Goal: Find specific page/section: Find specific page/section

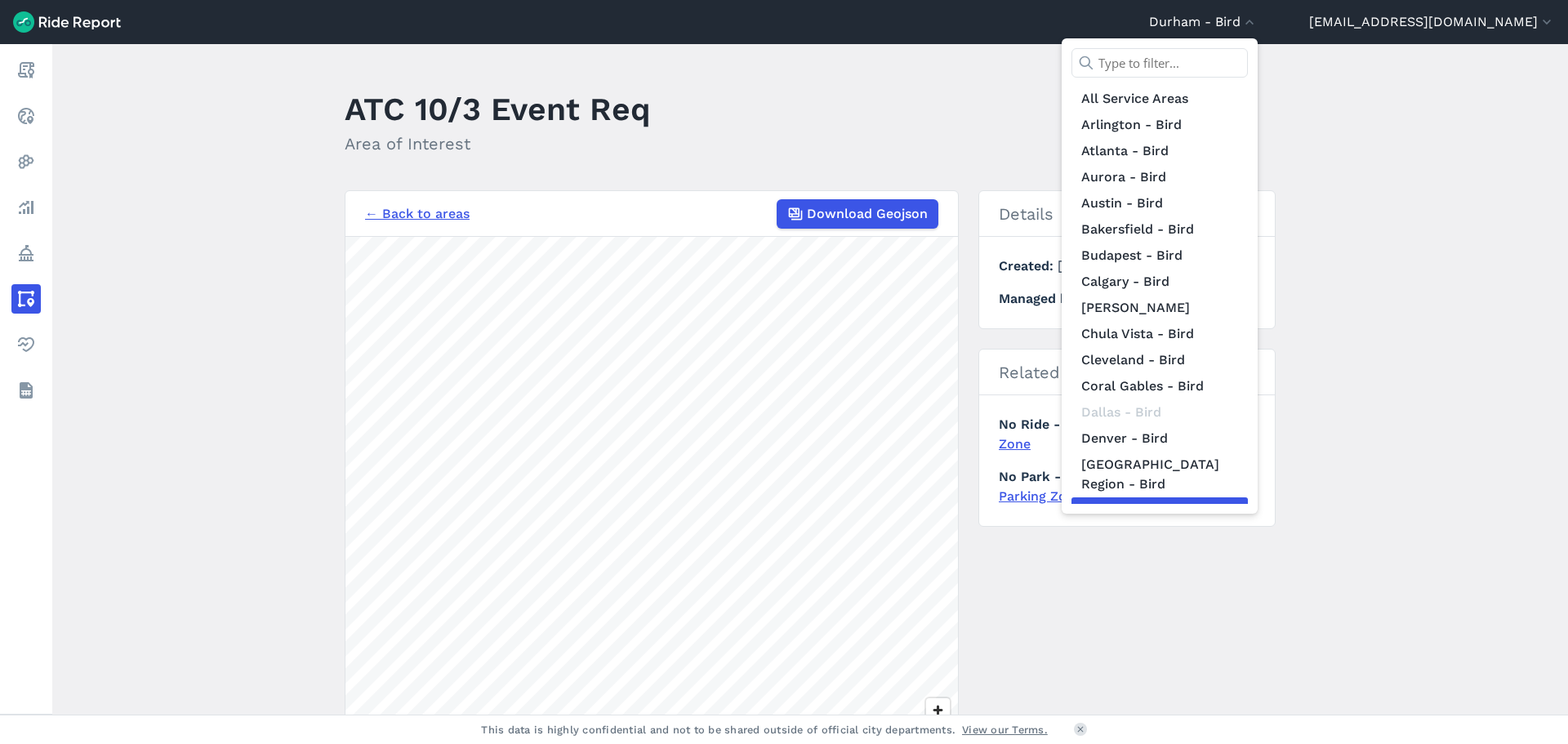
click at [1229, 75] on input "text" at bounding box center [1159, 63] width 176 height 29
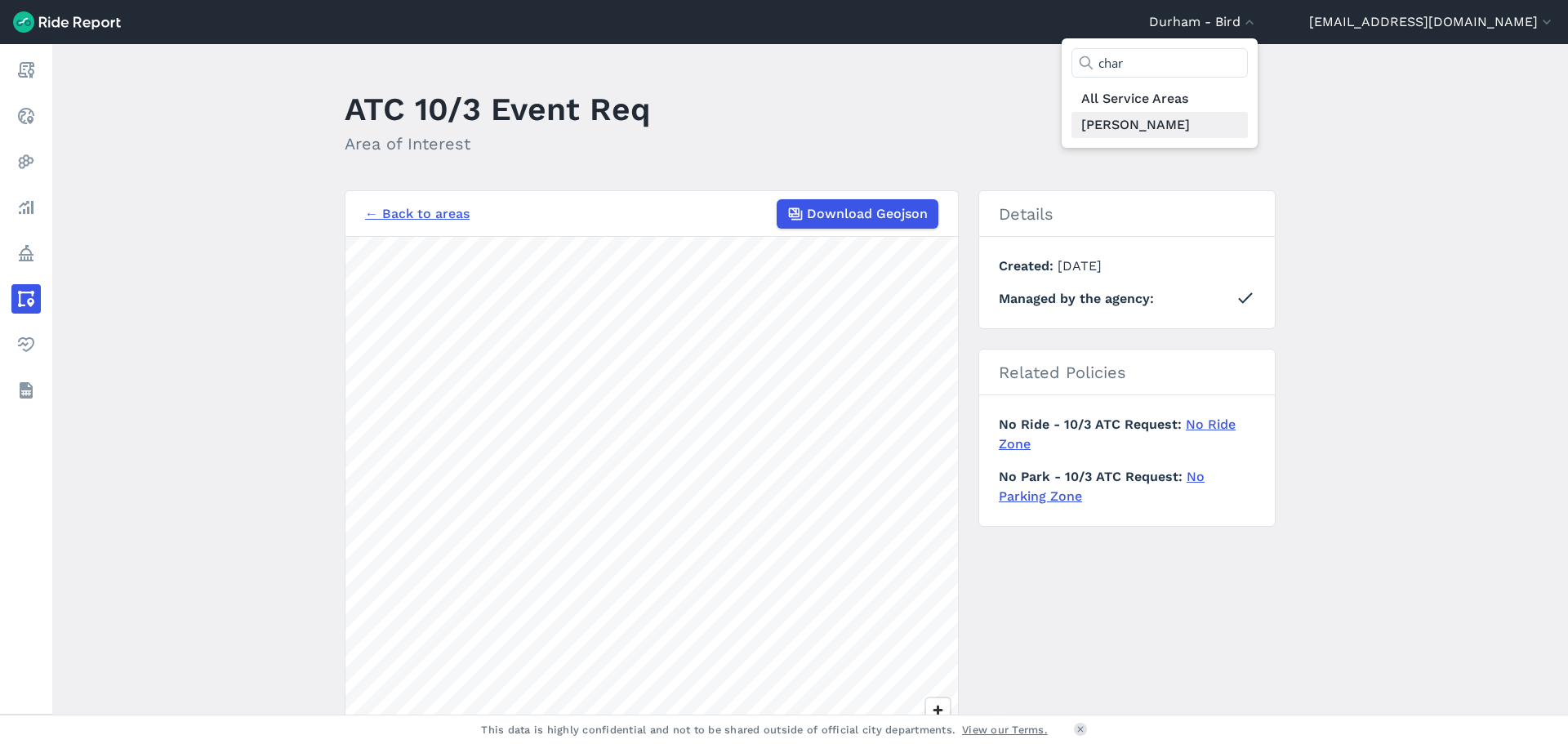
type input "char"
click at [1248, 120] on link "[PERSON_NAME]" at bounding box center [1159, 125] width 176 height 26
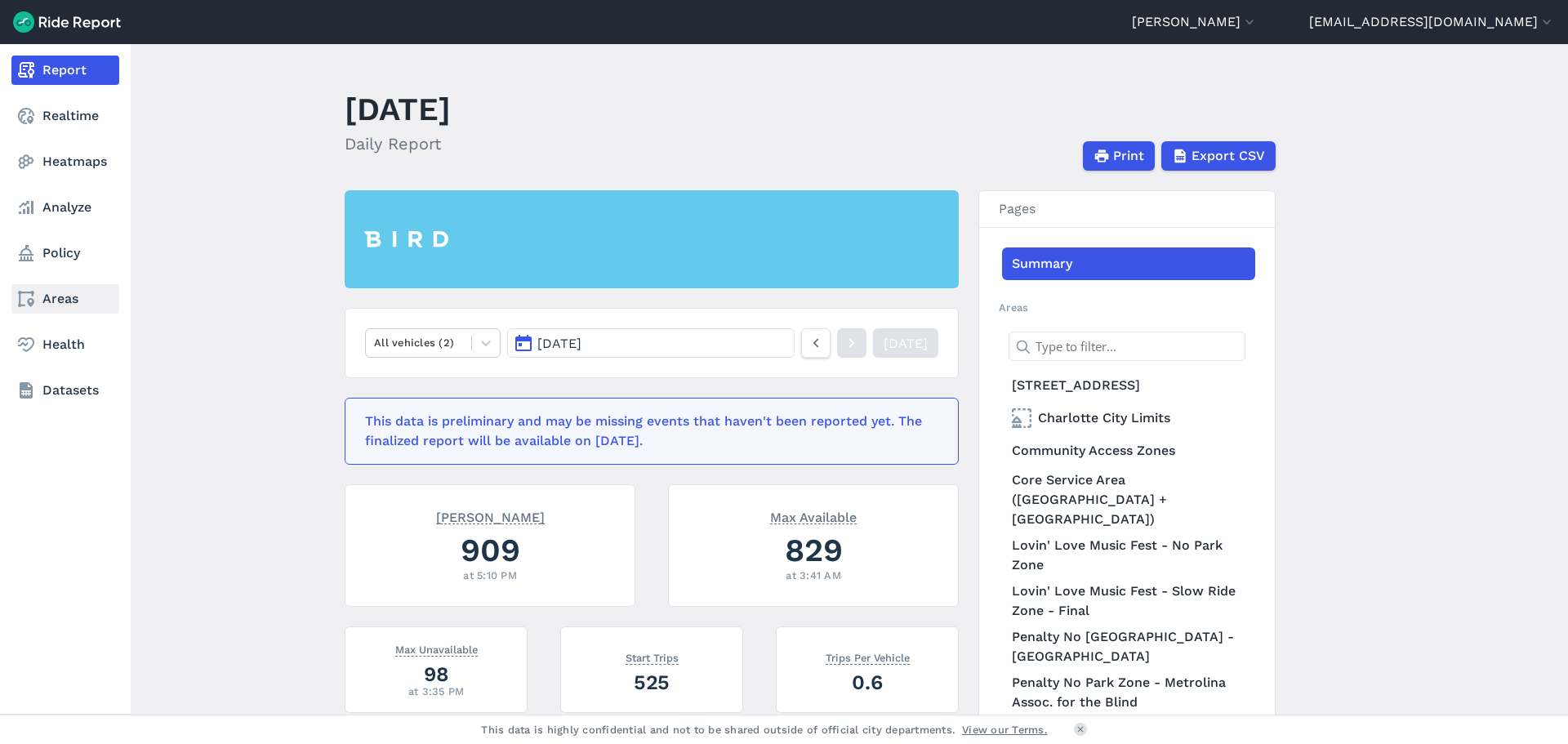
click at [42, 303] on link "Areas" at bounding box center [65, 299] width 107 height 29
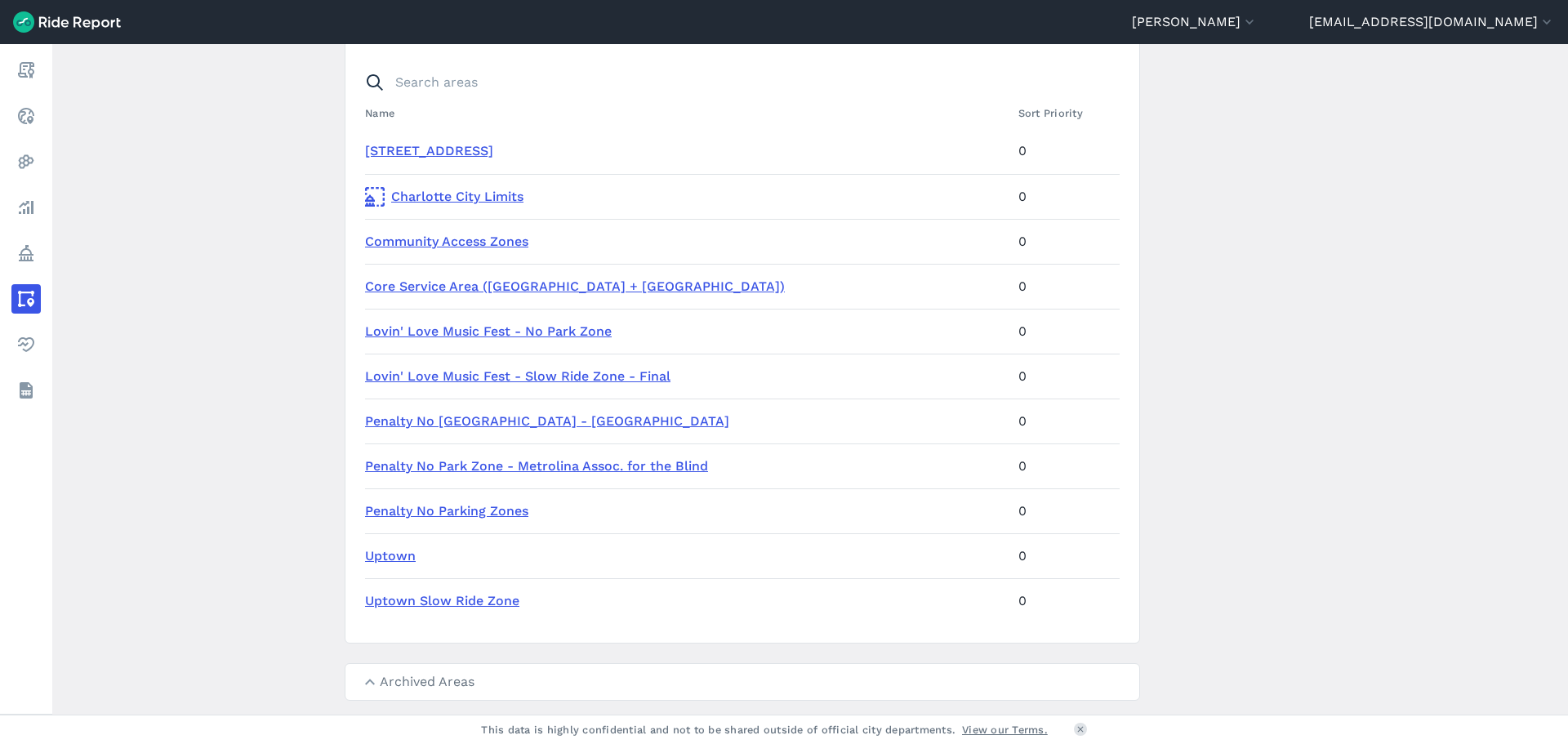
scroll to position [163, 0]
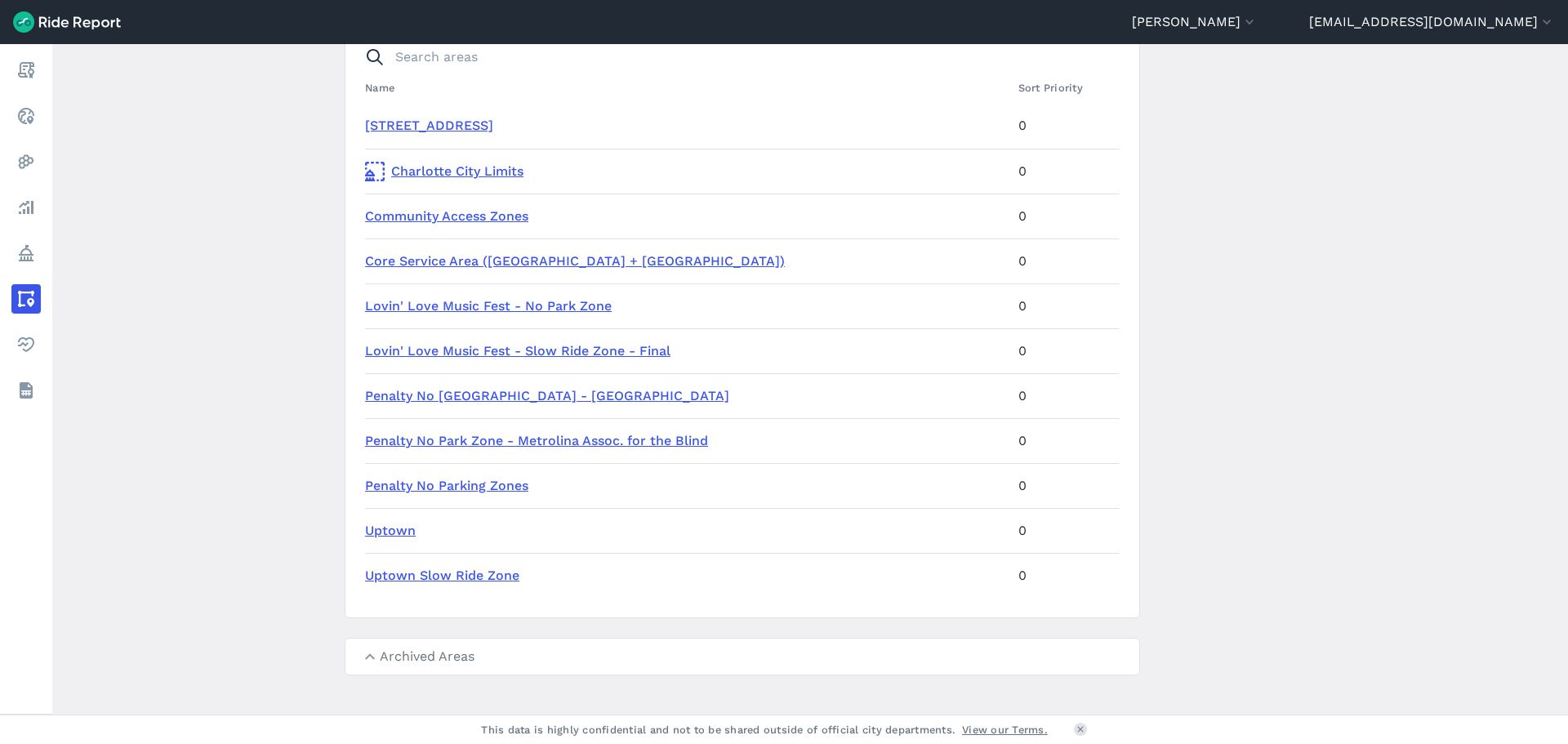
click at [442, 491] on link "Penalty No Parking Zones" at bounding box center [446, 486] width 163 height 16
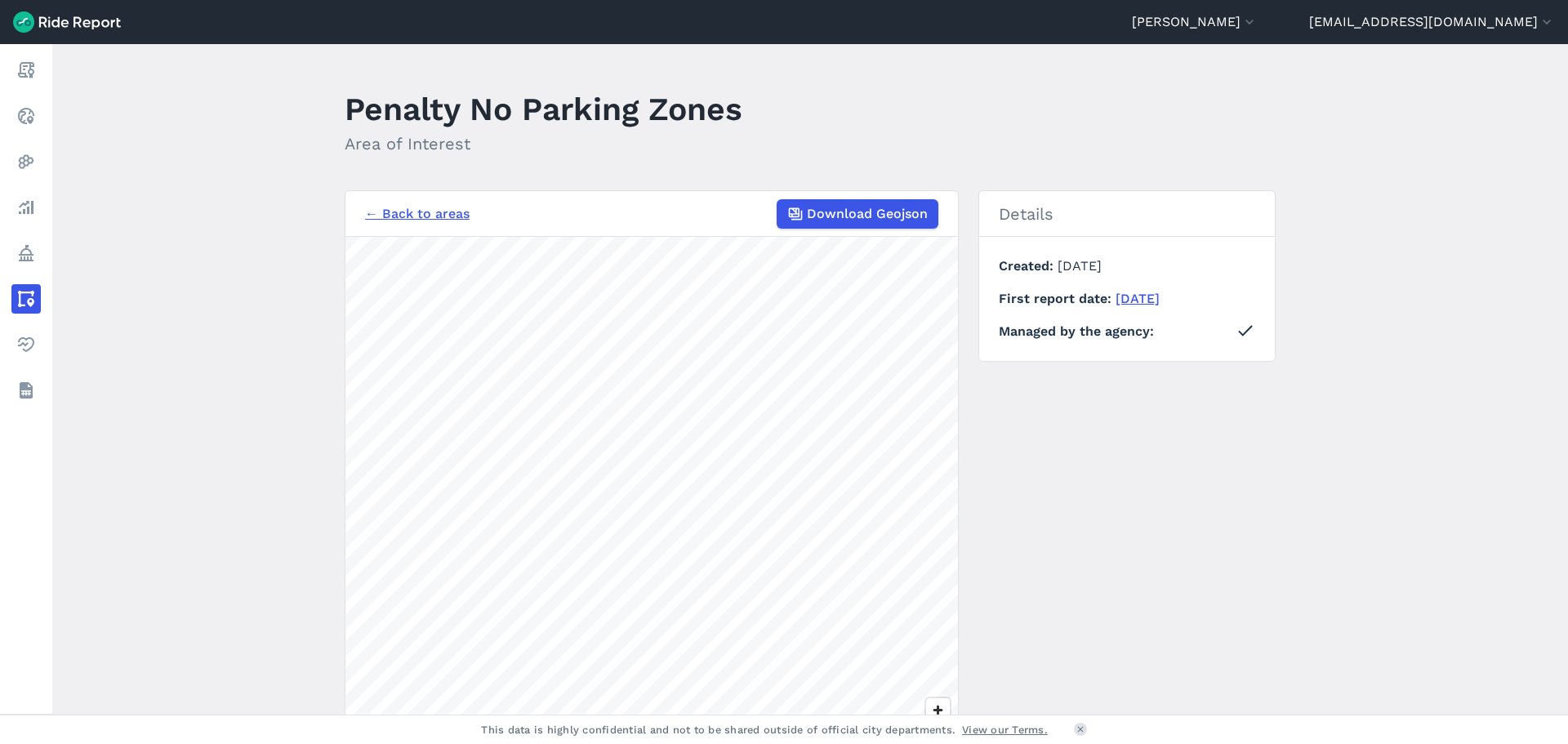
click at [426, 216] on link "← Back to areas" at bounding box center [417, 214] width 105 height 20
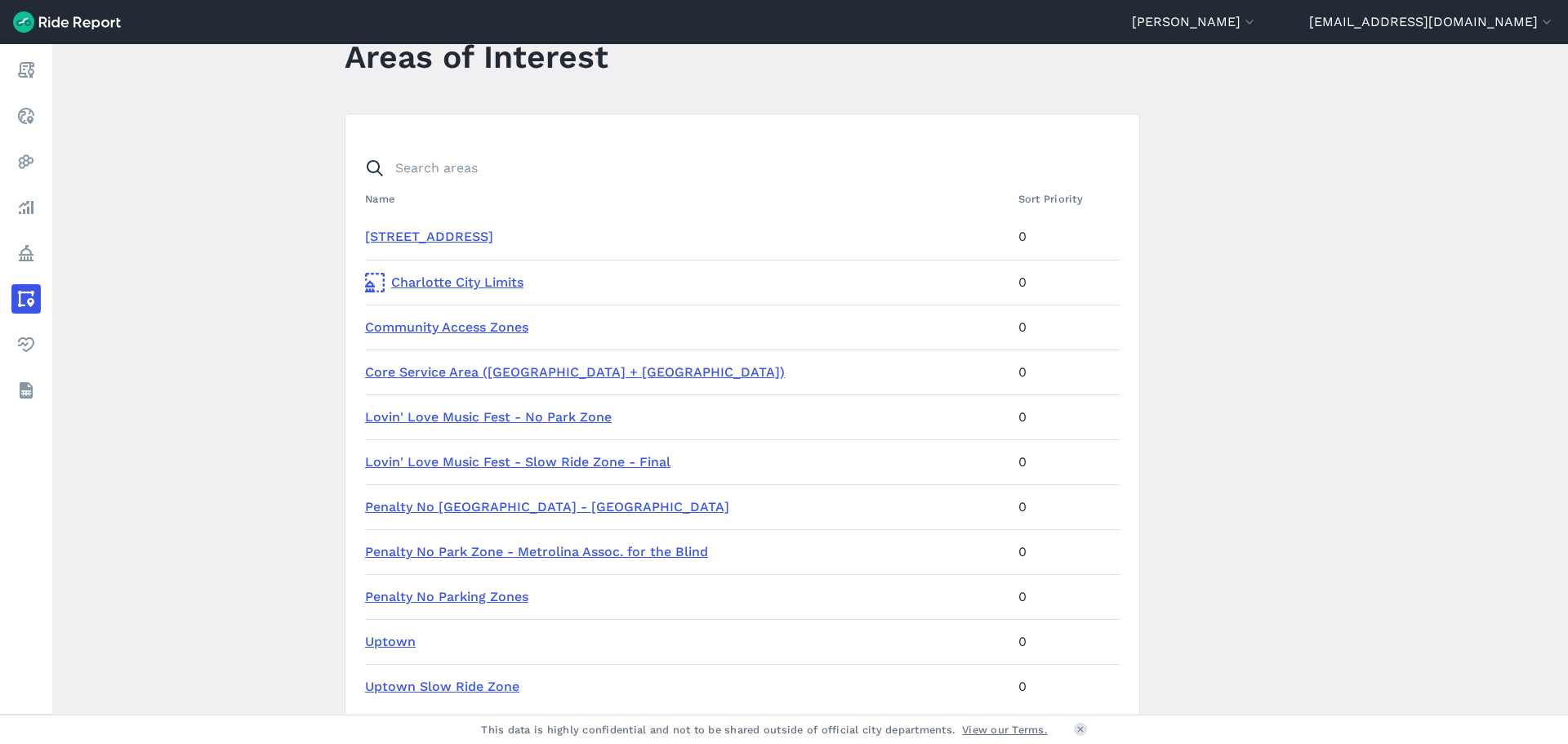
scroll to position [82, 0]
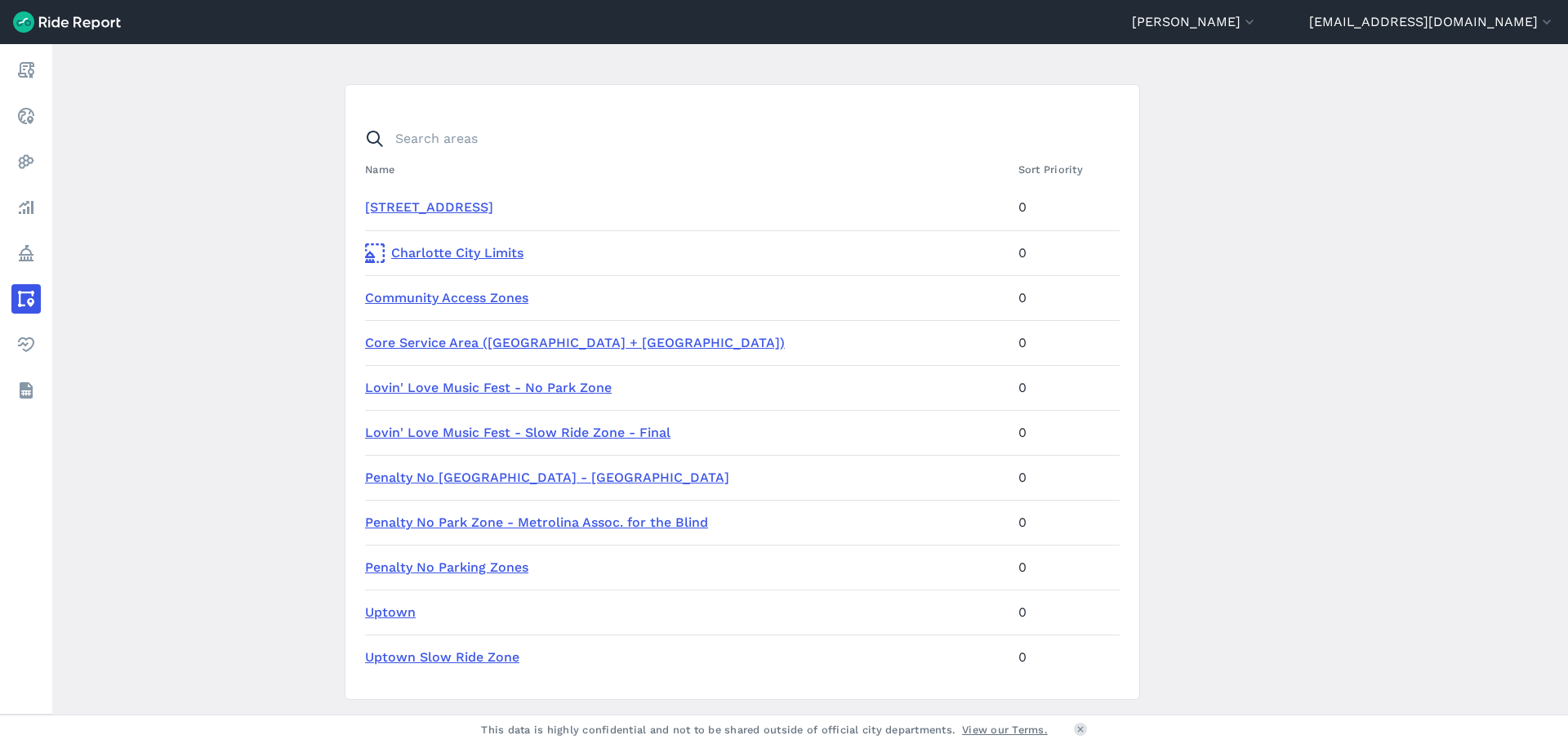
click at [394, 612] on link "Uptown" at bounding box center [390, 612] width 50 height 16
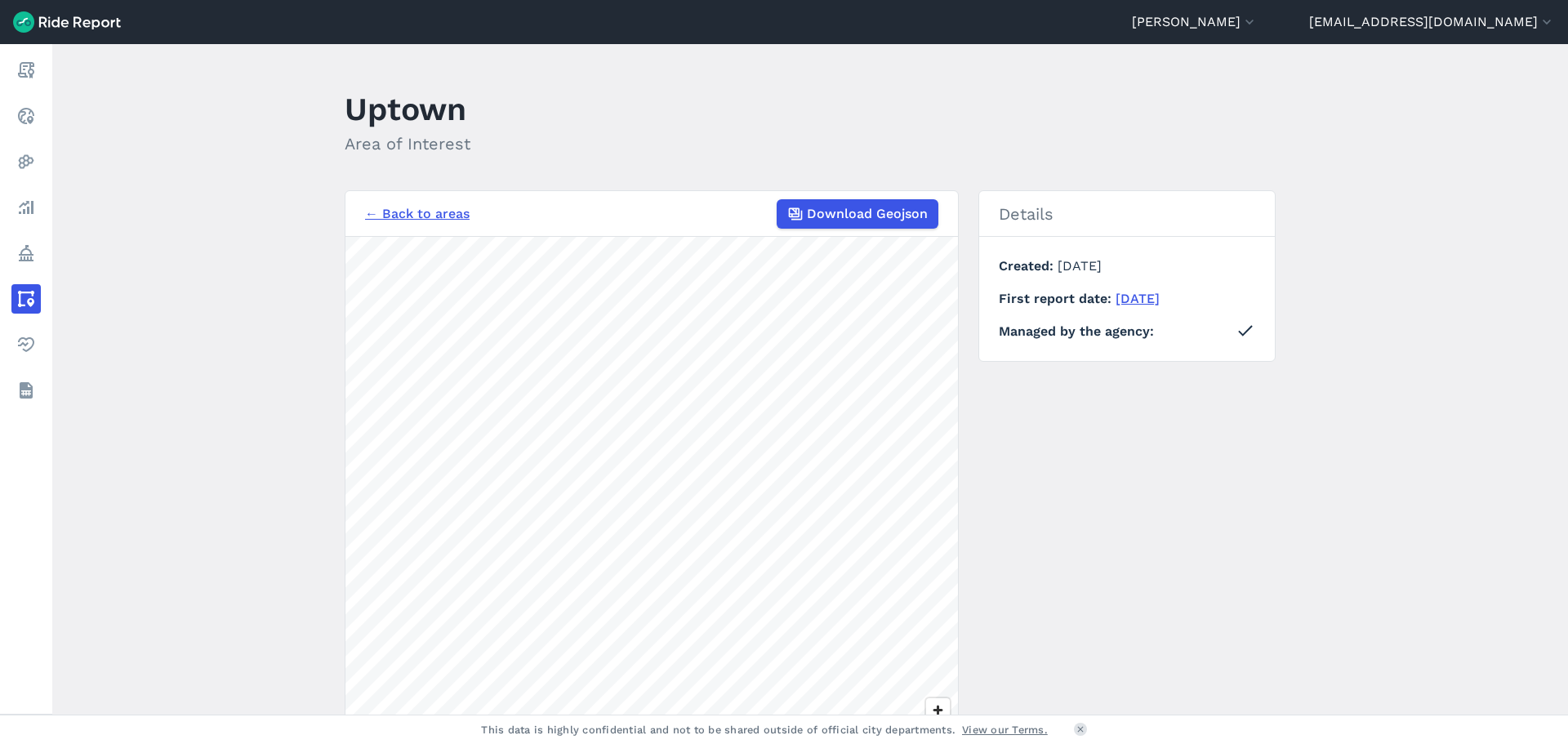
click at [394, 213] on link "← Back to areas" at bounding box center [417, 214] width 105 height 20
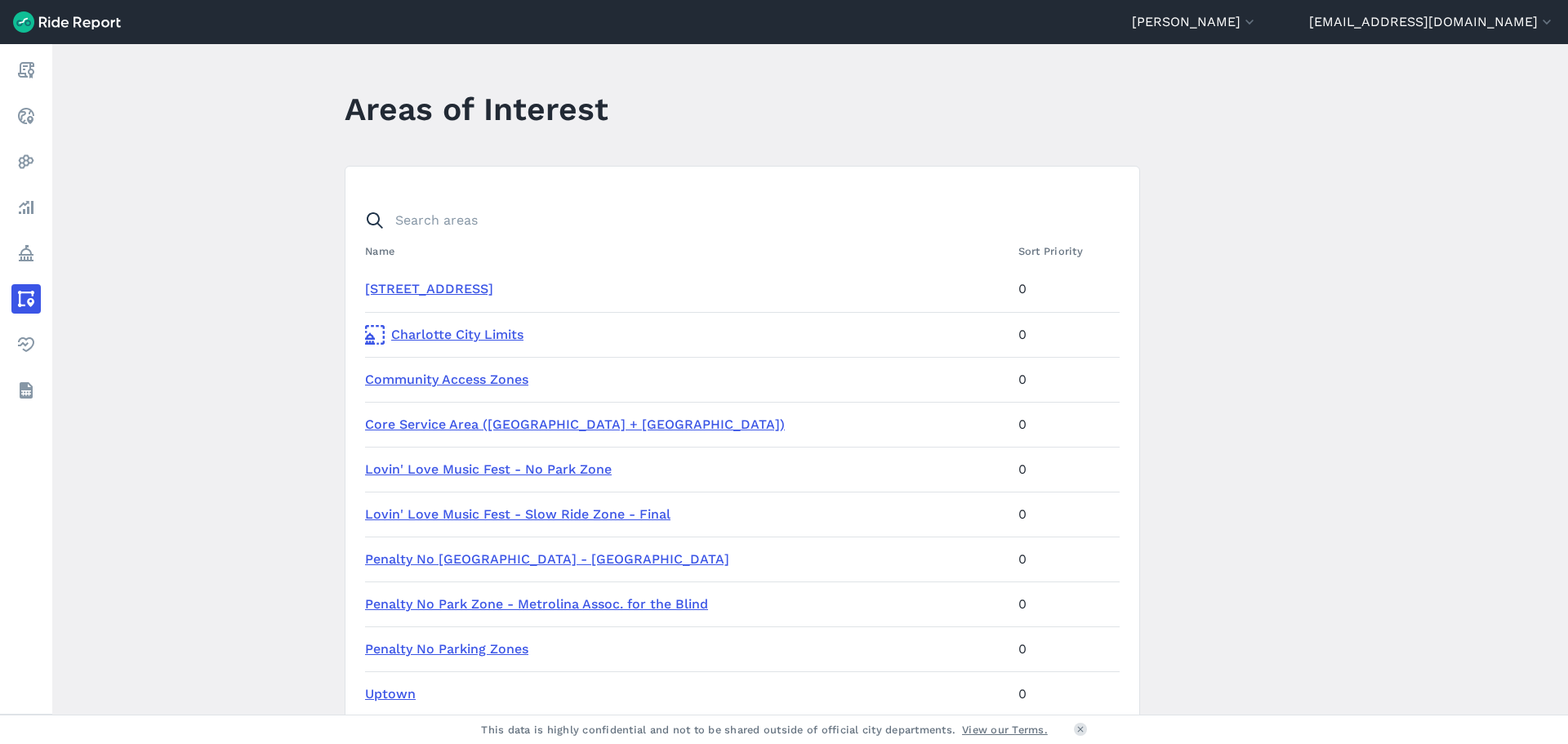
click at [478, 558] on link "Penalty No [GEOGRAPHIC_DATA] - [GEOGRAPHIC_DATA]" at bounding box center [547, 559] width 364 height 16
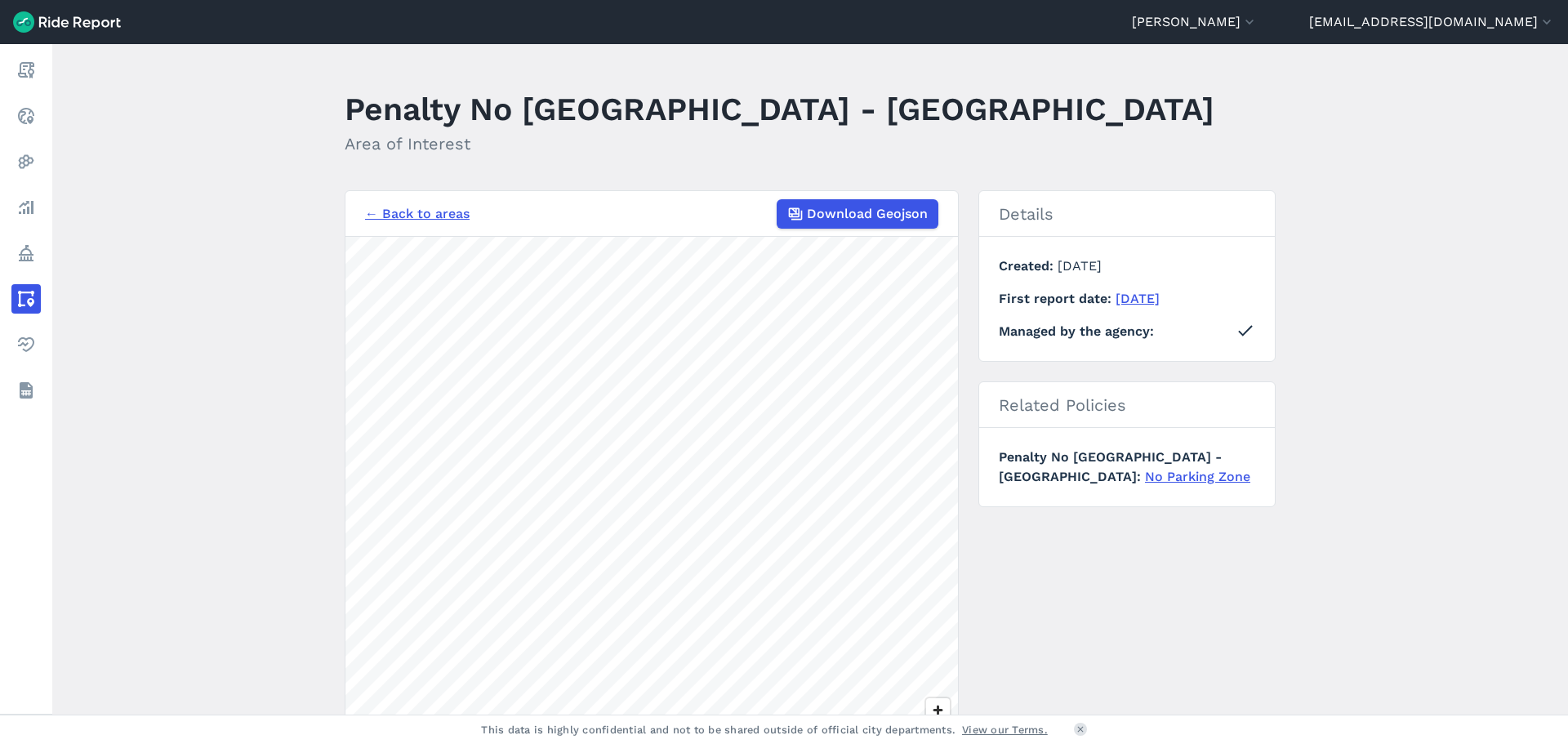
click at [452, 219] on link "← Back to areas" at bounding box center [417, 214] width 105 height 20
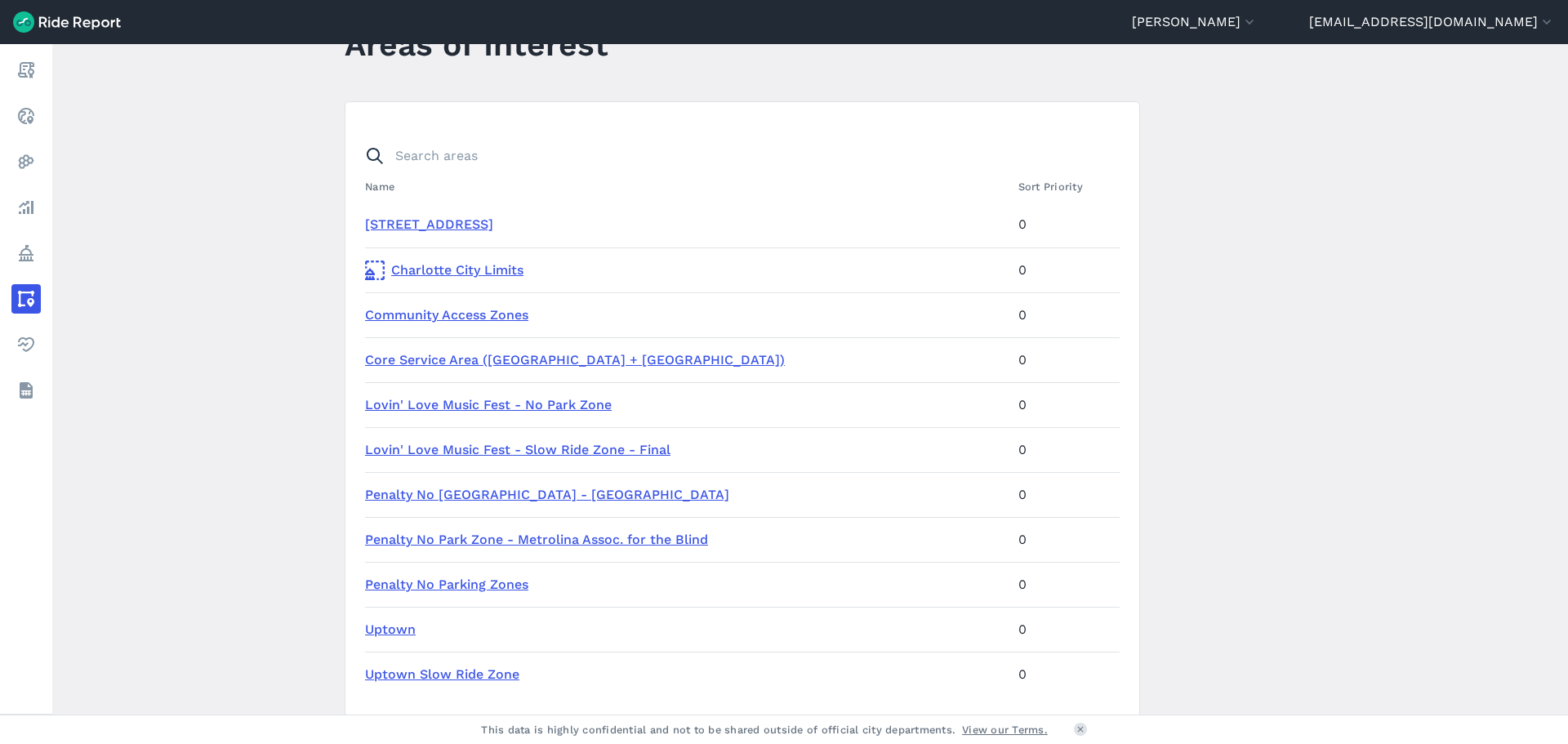
scroll to position [183, 0]
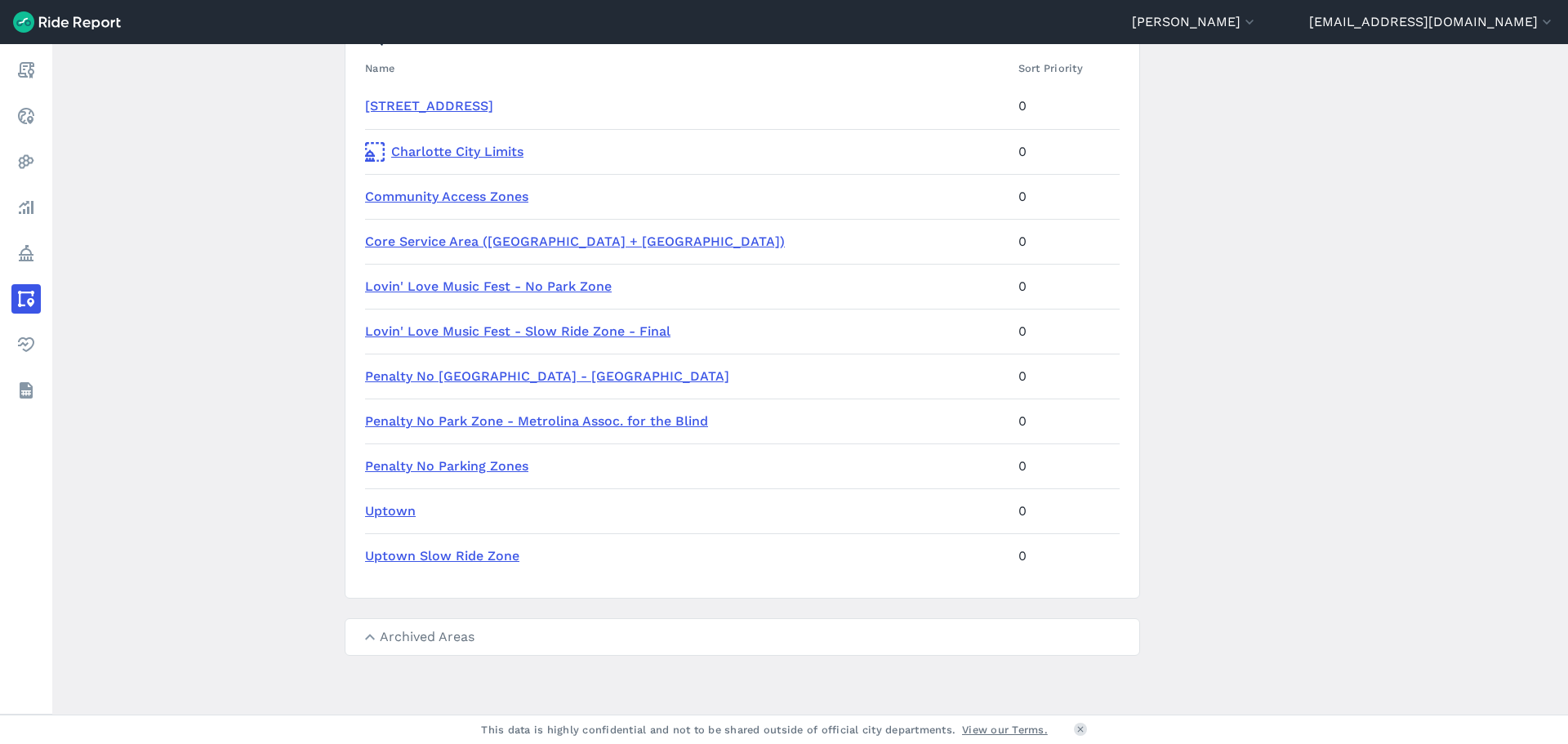
click at [235, 49] on main "Areas of Interest Name Sort Priority [STREET_ADDRESS][GEOGRAPHIC_DATA] 0 [GEOGR…" at bounding box center [810, 379] width 1516 height 670
click at [262, 480] on main "Areas of Interest Name Sort Priority [STREET_ADDRESS][GEOGRAPHIC_DATA] 0 [GEOGR…" at bounding box center [810, 379] width 1516 height 670
click at [415, 464] on link "Penalty No Parking Zones" at bounding box center [446, 467] width 163 height 16
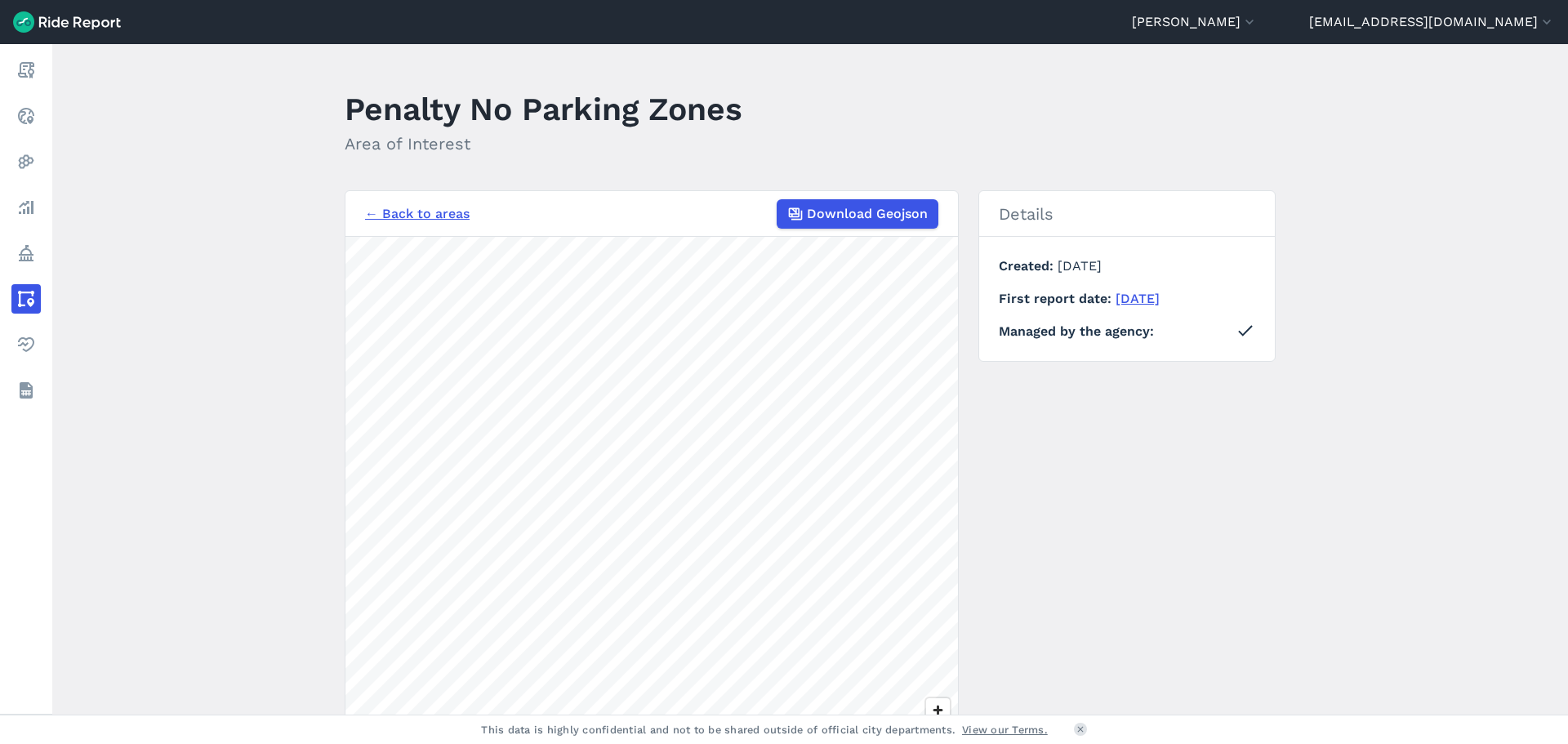
click at [747, 36] on header "[GEOGRAPHIC_DATA] - Bird All Service Areas [GEOGRAPHIC_DATA] - Bird [GEOGRAPHIC…" at bounding box center [784, 22] width 1568 height 44
